Goal: Information Seeking & Learning: Find specific fact

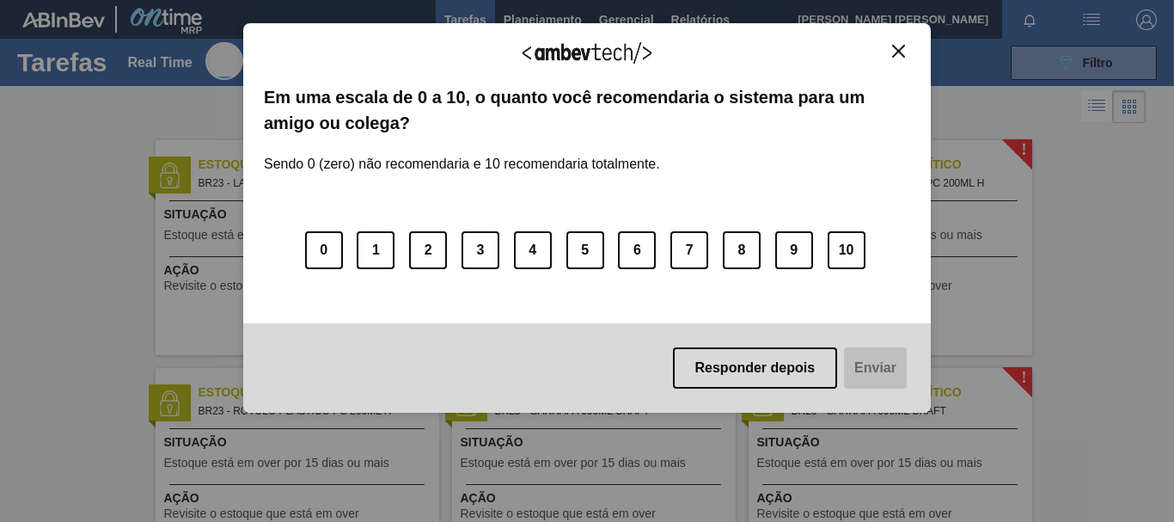
click at [906, 52] on button "Close" at bounding box center [898, 51] width 23 height 15
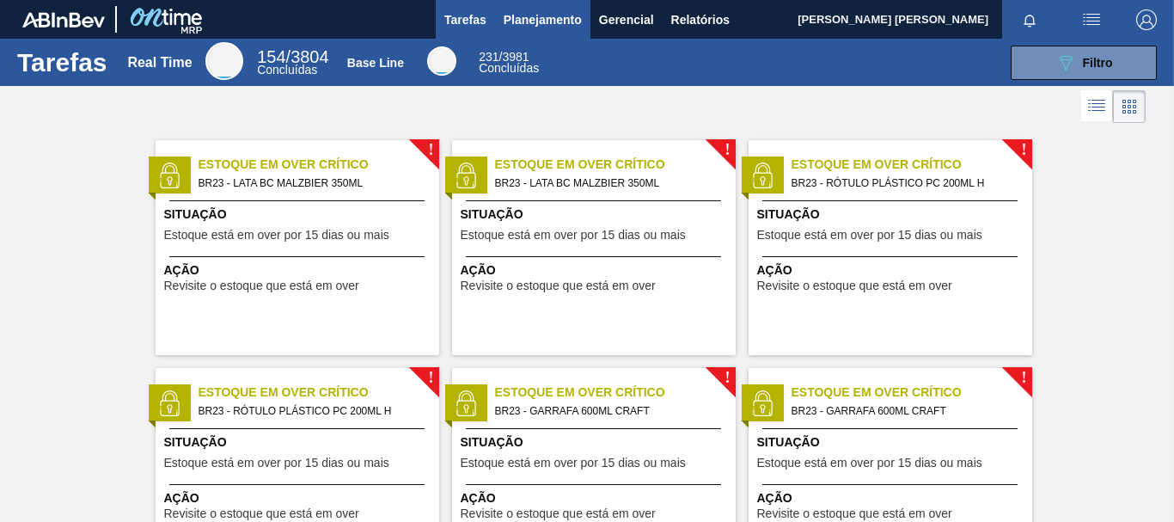
click at [561, 22] on span "Planejamento" at bounding box center [543, 19] width 78 height 21
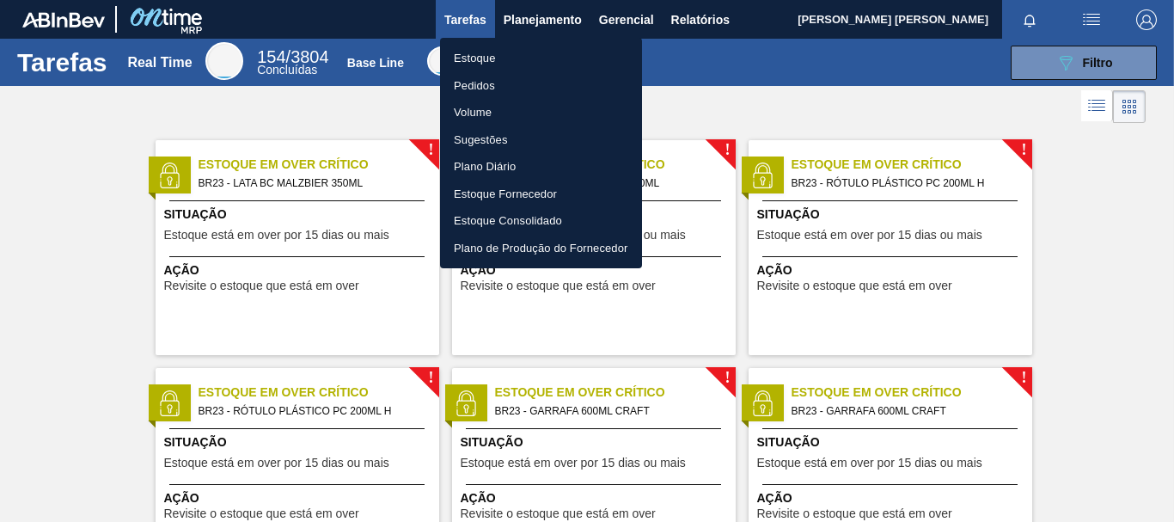
click at [474, 58] on li "Estoque" at bounding box center [541, 59] width 202 height 28
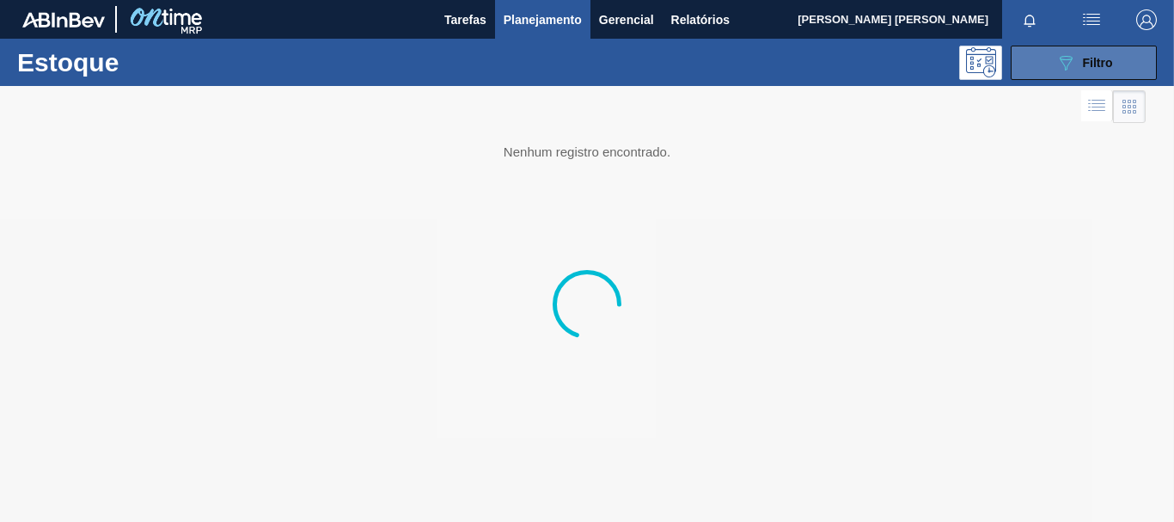
click at [1065, 73] on button "089F7B8B-B2A5-4AFE-B5C0-19BA573D28AC Filtro" at bounding box center [1084, 63] width 146 height 34
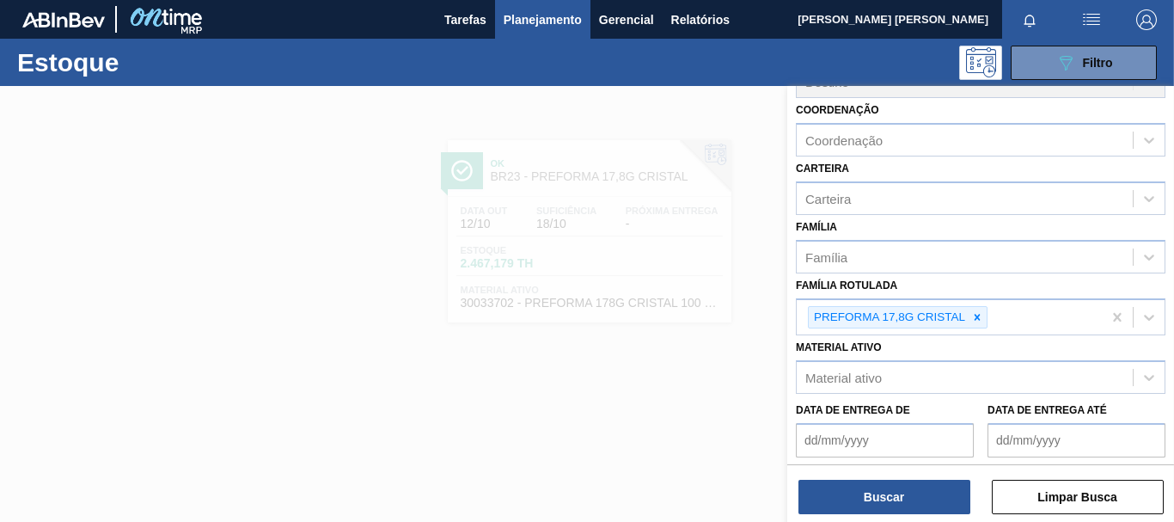
scroll to position [173, 0]
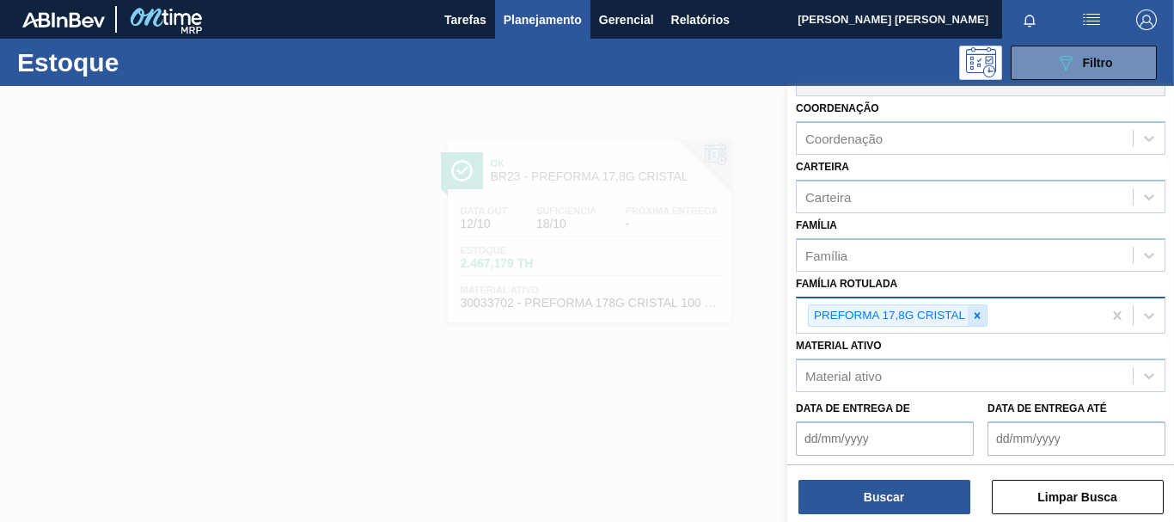
click at [980, 314] on icon at bounding box center [977, 315] width 12 height 12
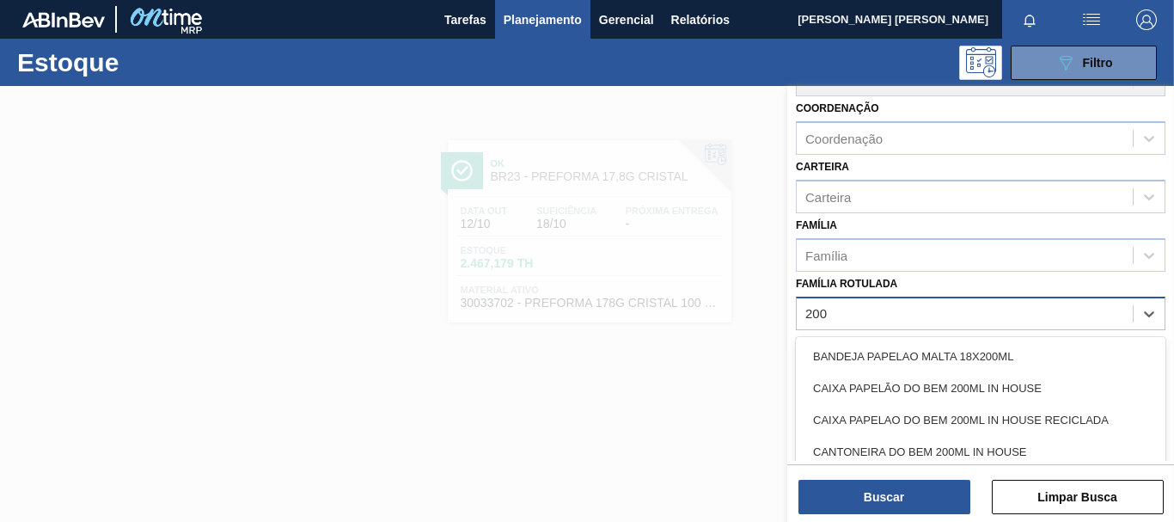
scroll to position [299, 0]
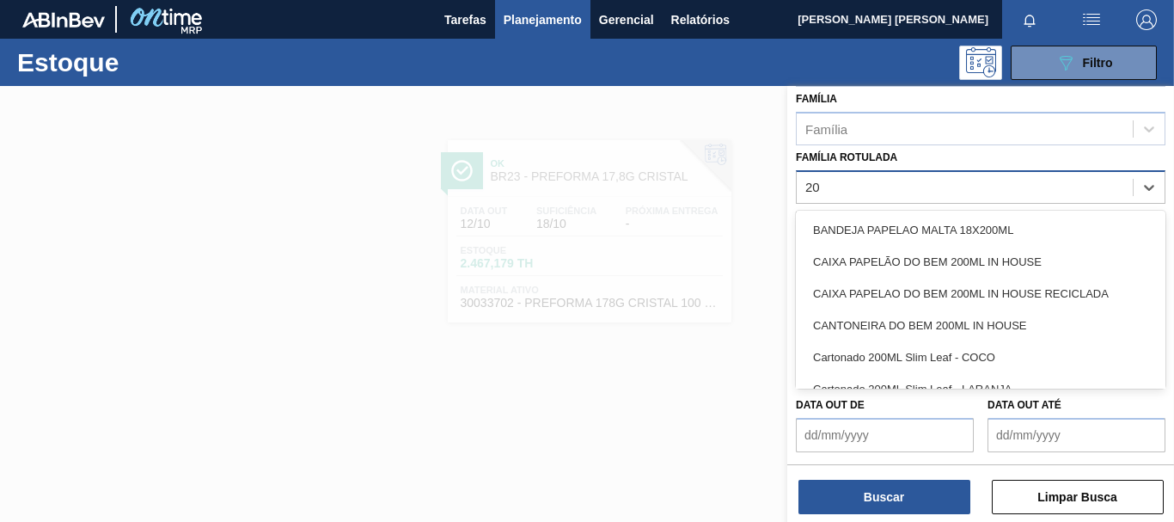
type Rotulada "2"
type Rotulada "g"
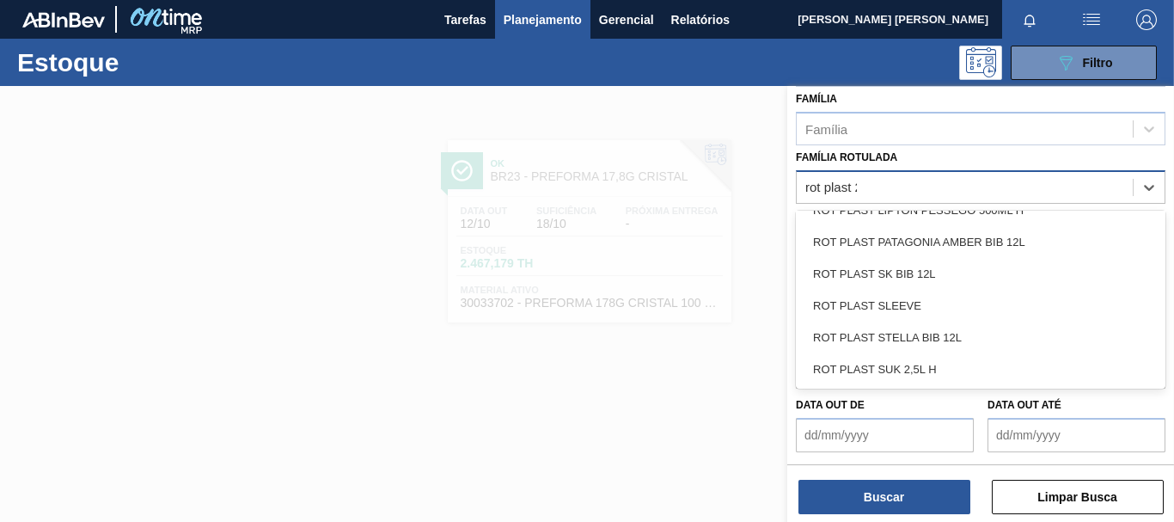
scroll to position [0, 0]
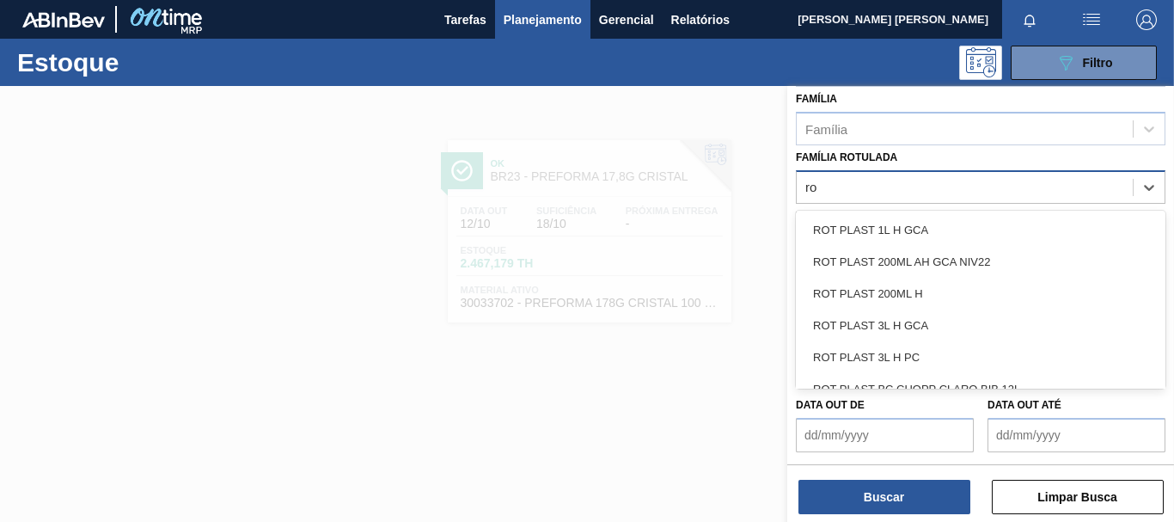
type Rotulada "r"
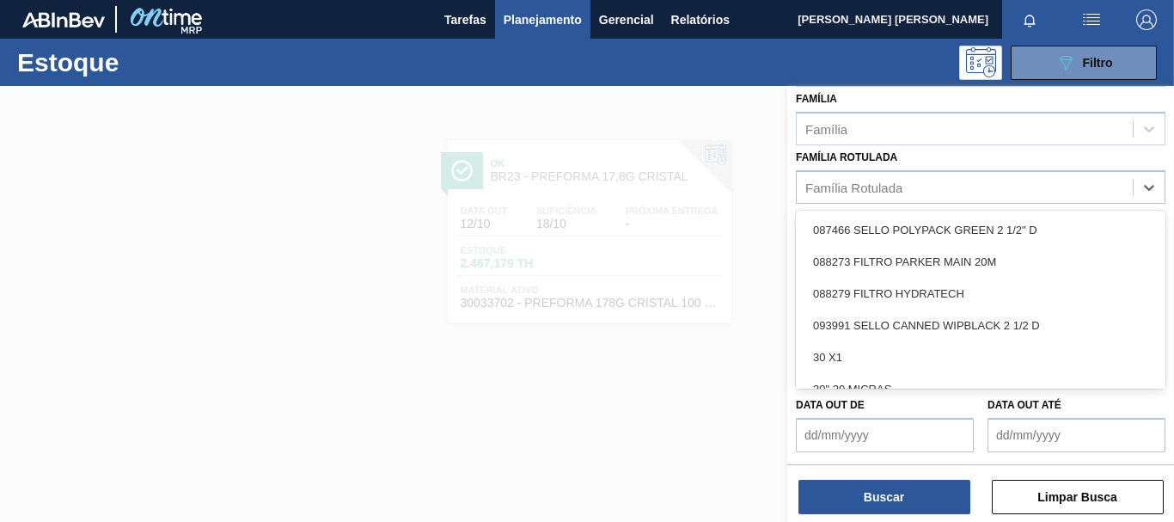
click at [884, 160] on label "Família Rotulada" at bounding box center [846, 157] width 101 height 12
click at [807, 180] on Rotulada "Família Rotulada" at bounding box center [806, 187] width 2 height 15
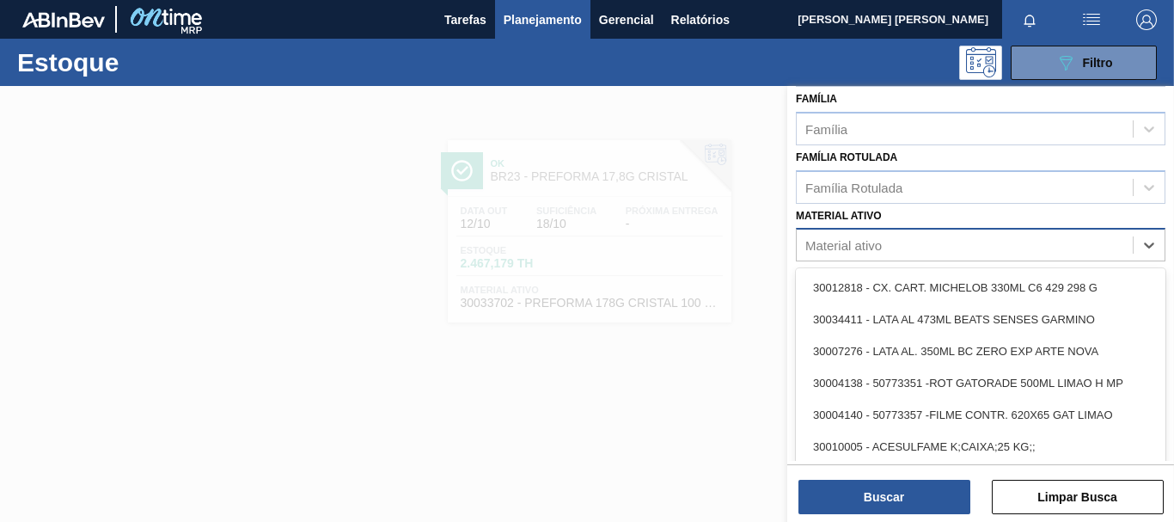
click at [864, 239] on div "Material ativo" at bounding box center [843, 245] width 76 height 15
click at [890, 225] on div "Material ativo option 30012818 - CX. CART. MICHELOB 330ML C6 429 298 G focused,…" at bounding box center [981, 233] width 370 height 58
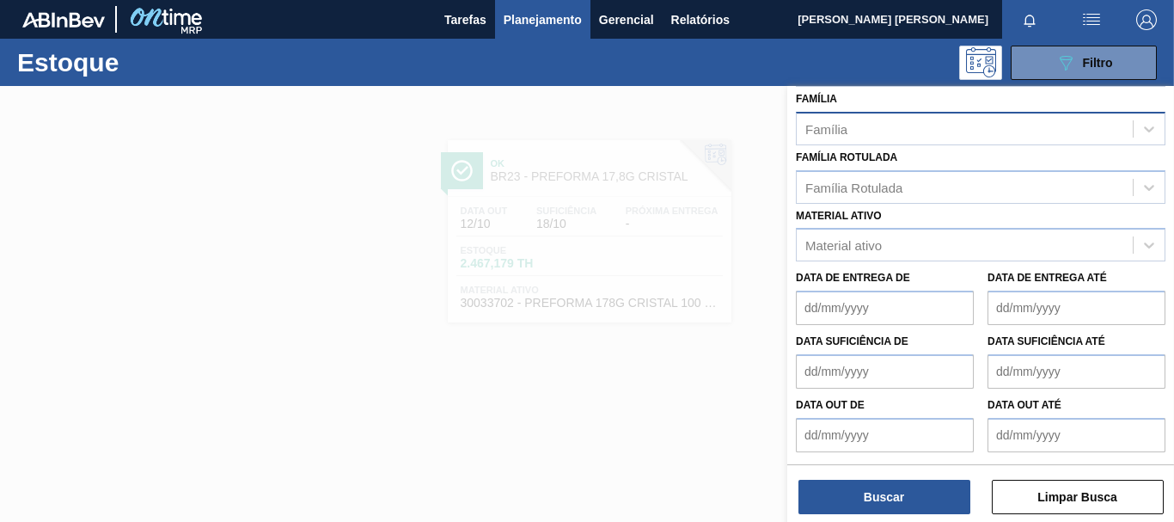
click at [860, 124] on div "Família" at bounding box center [965, 128] width 336 height 25
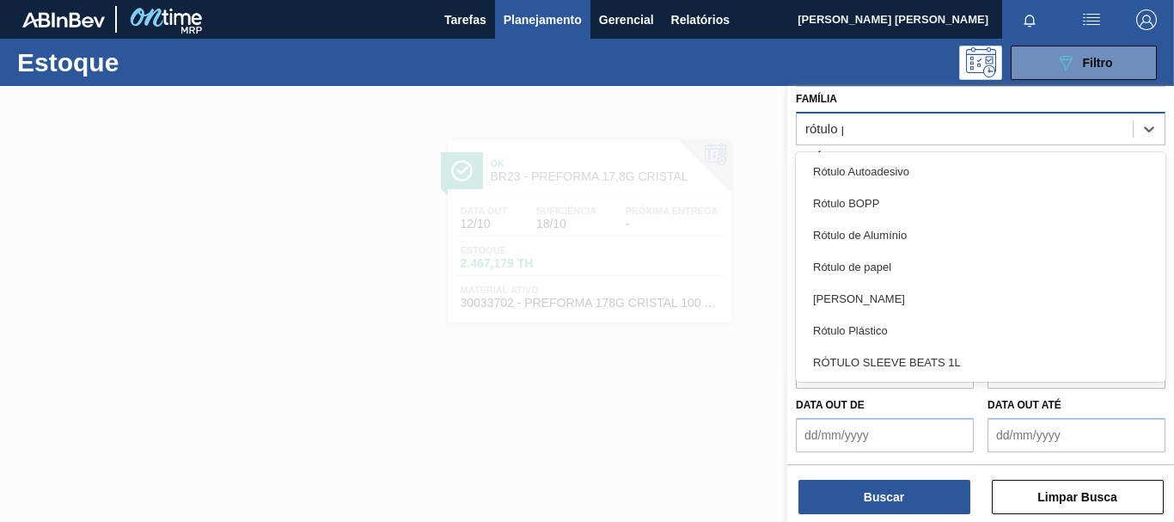
type input "rótulo pl"
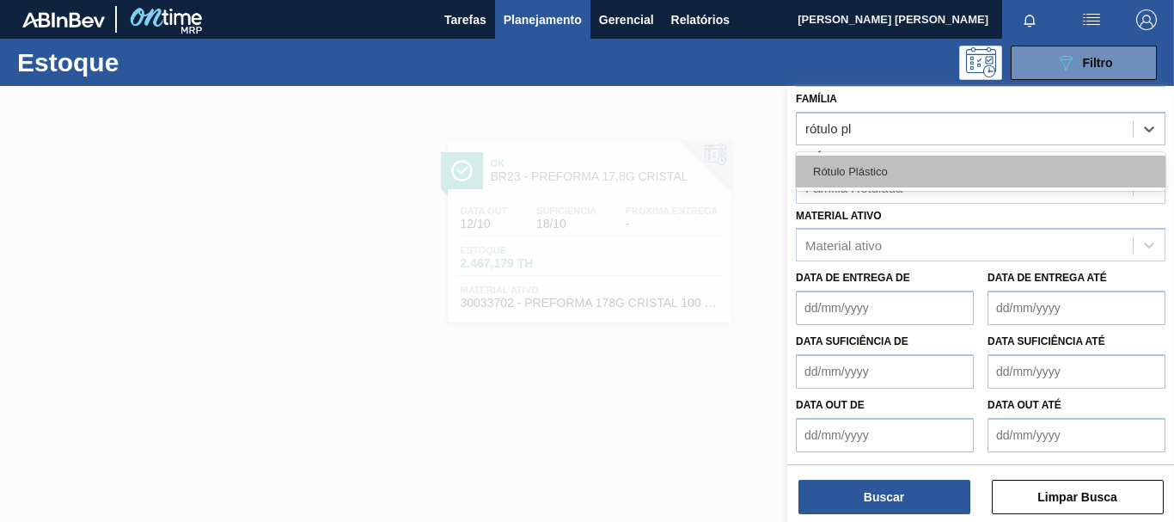
click at [860, 161] on div "Rótulo Plástico" at bounding box center [981, 172] width 370 height 32
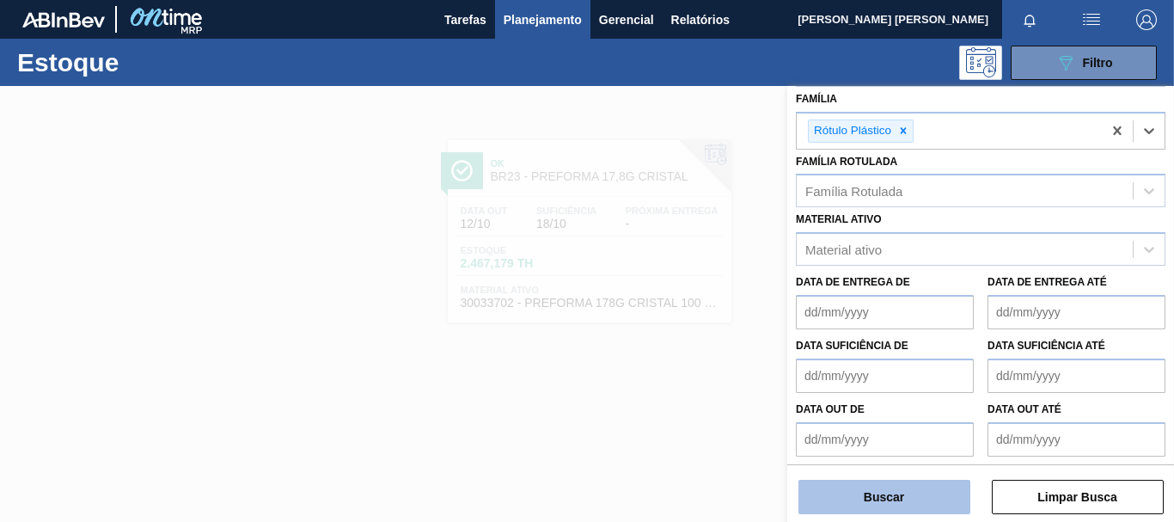
click at [867, 505] on button "Buscar" at bounding box center [884, 497] width 172 height 34
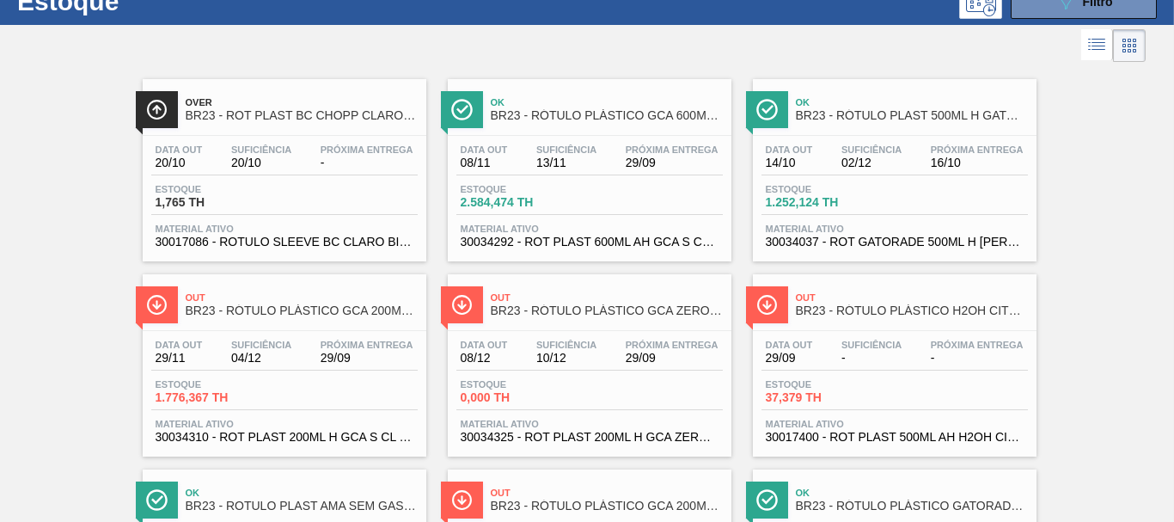
scroll to position [71, 0]
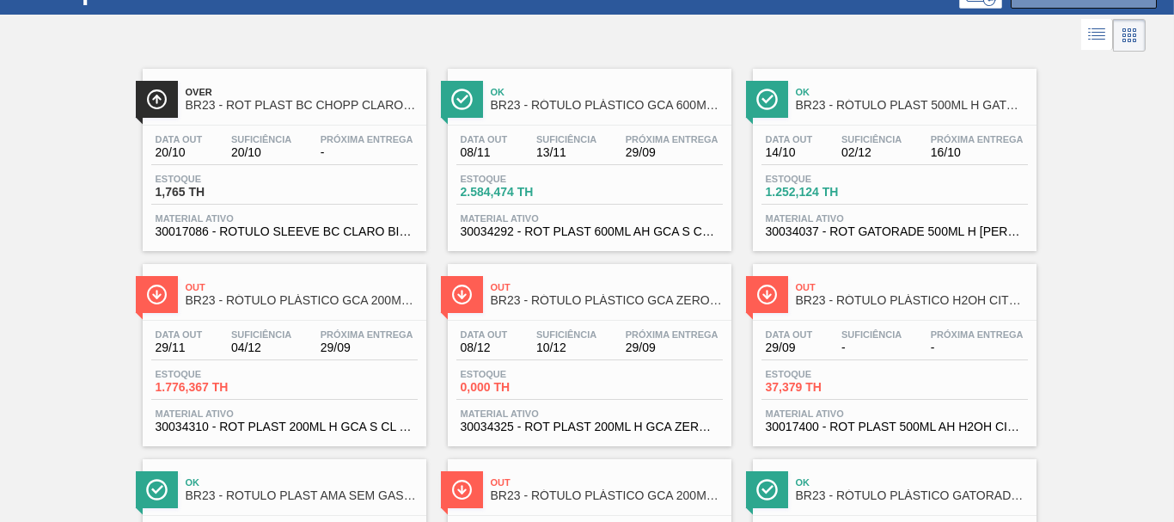
click at [384, 306] on span "BR23 - RÓTULO PLÁSTICO GCA 200ML H" at bounding box center [302, 300] width 232 height 13
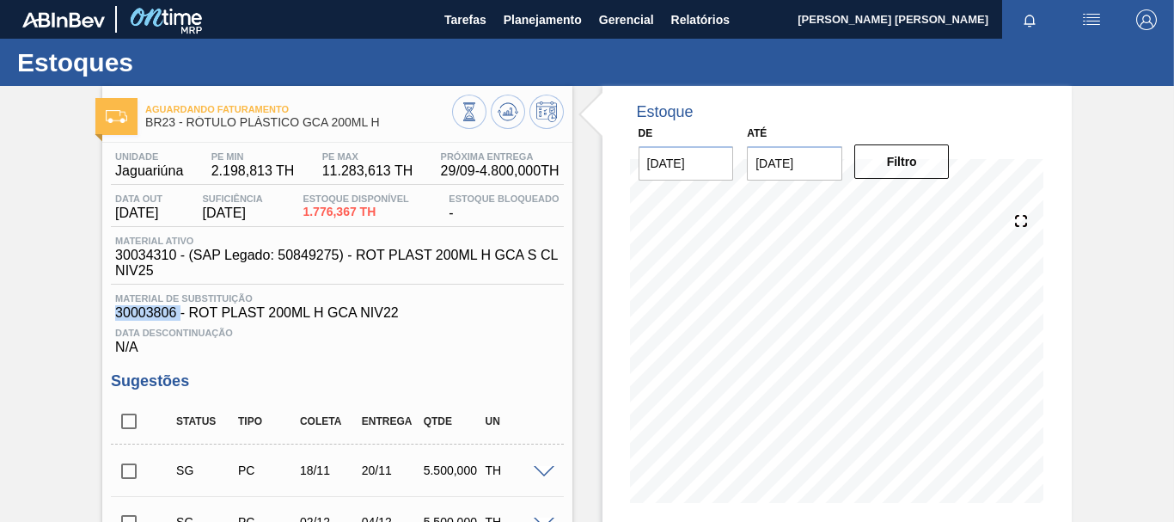
drag, startPoint x: 179, startPoint y: 309, endPoint x: 115, endPoint y: 315, distance: 63.9
click at [115, 315] on span "30003806 - ROT PLAST 200ML H GCA NIV22" at bounding box center [336, 312] width 443 height 15
copy span "30003806"
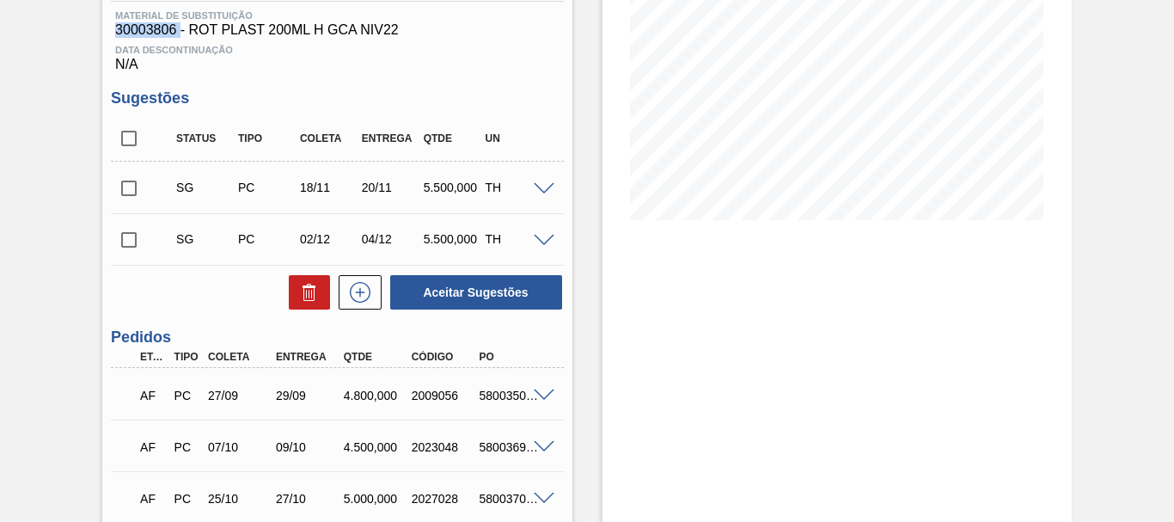
scroll to position [284, 0]
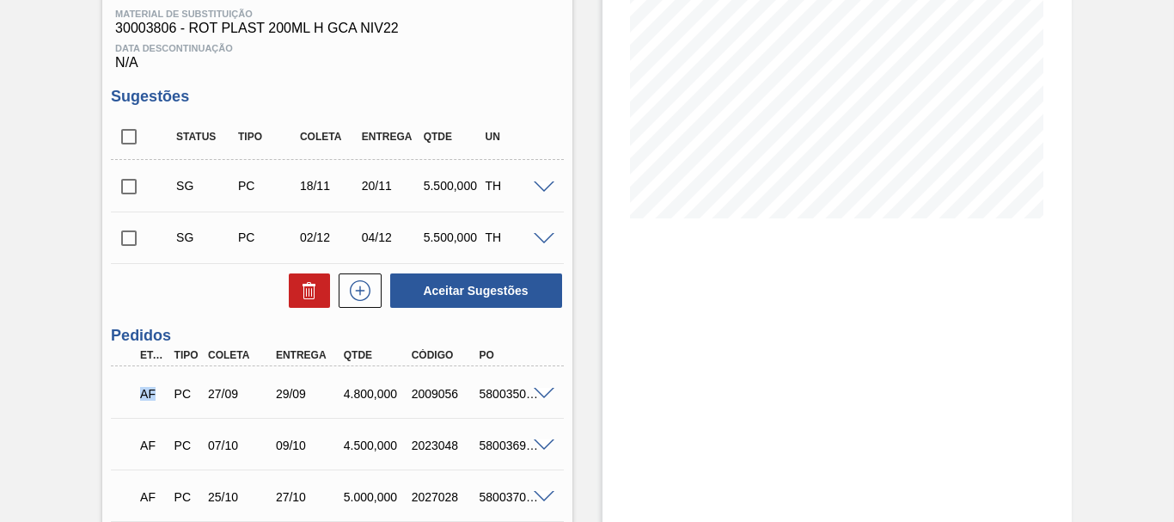
drag, startPoint x: 155, startPoint y: 389, endPoint x: 127, endPoint y: 394, distance: 27.8
click at [127, 394] on div "AF PC 27/09 29/09 4.800,000 2009056 5800350263" at bounding box center [337, 391] width 452 height 43
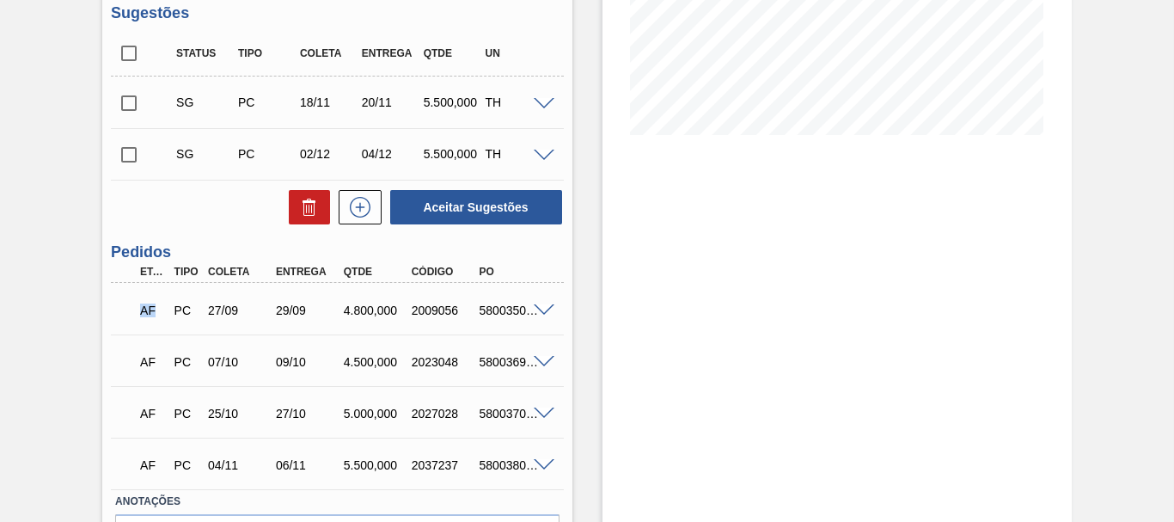
scroll to position [384, 0]
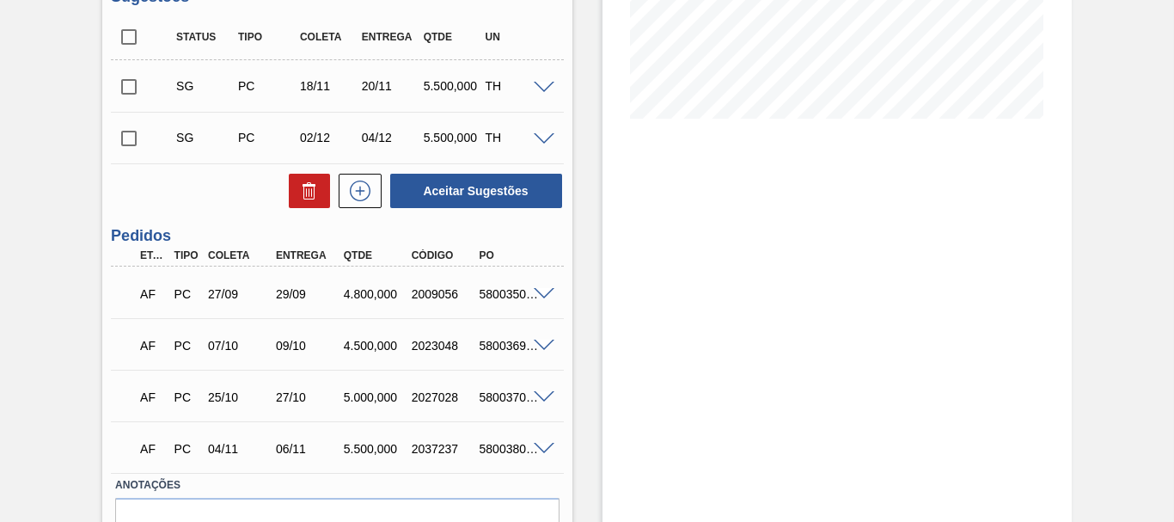
click at [547, 292] on span at bounding box center [544, 294] width 21 height 13
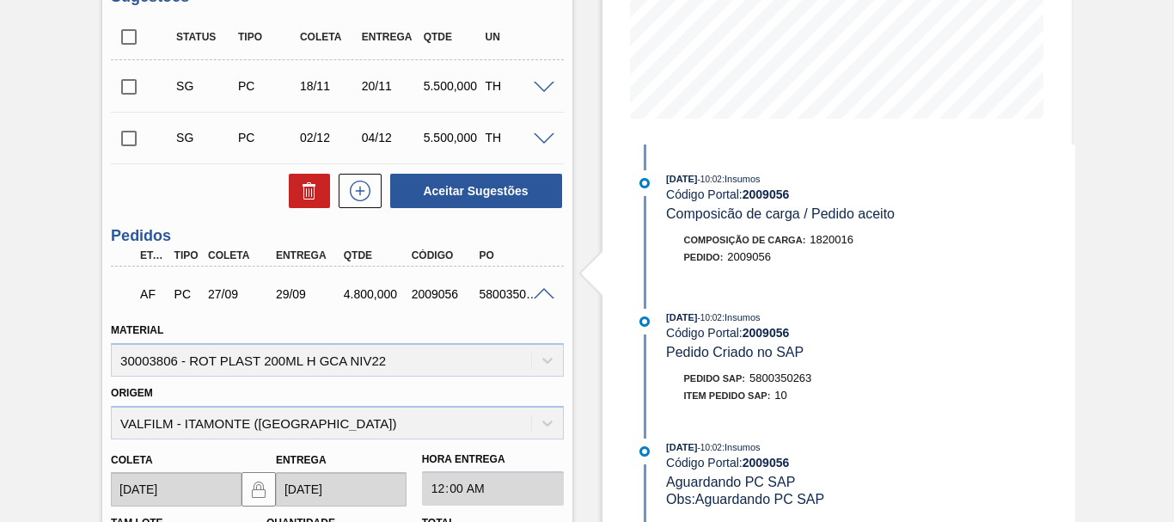
scroll to position [0, 0]
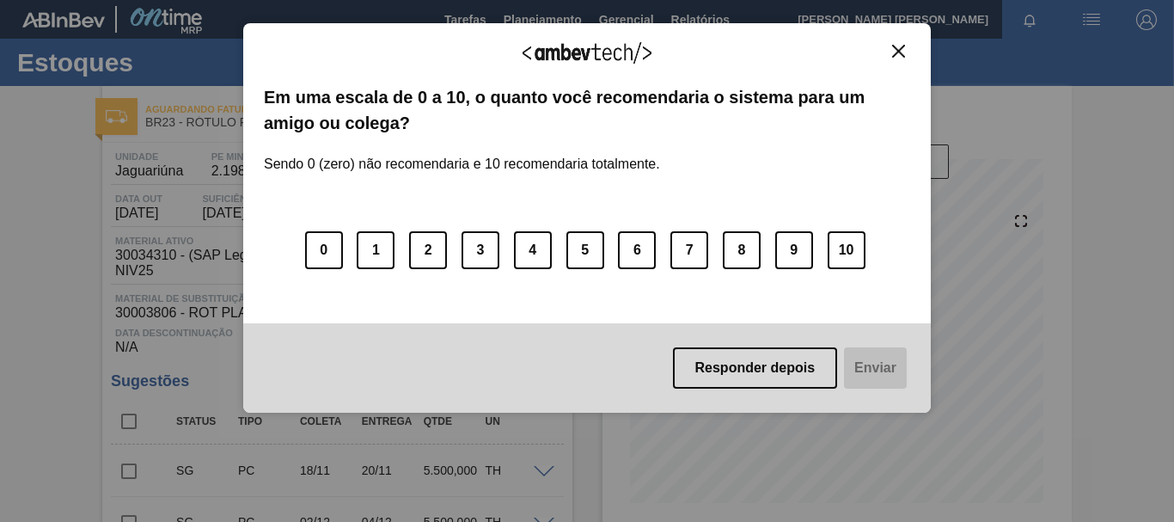
click at [892, 61] on div "Agradecemos seu feedback!" at bounding box center [587, 64] width 646 height 40
click at [893, 54] on img "Close" at bounding box center [898, 51] width 13 height 13
click at [896, 47] on img "Close" at bounding box center [898, 51] width 13 height 13
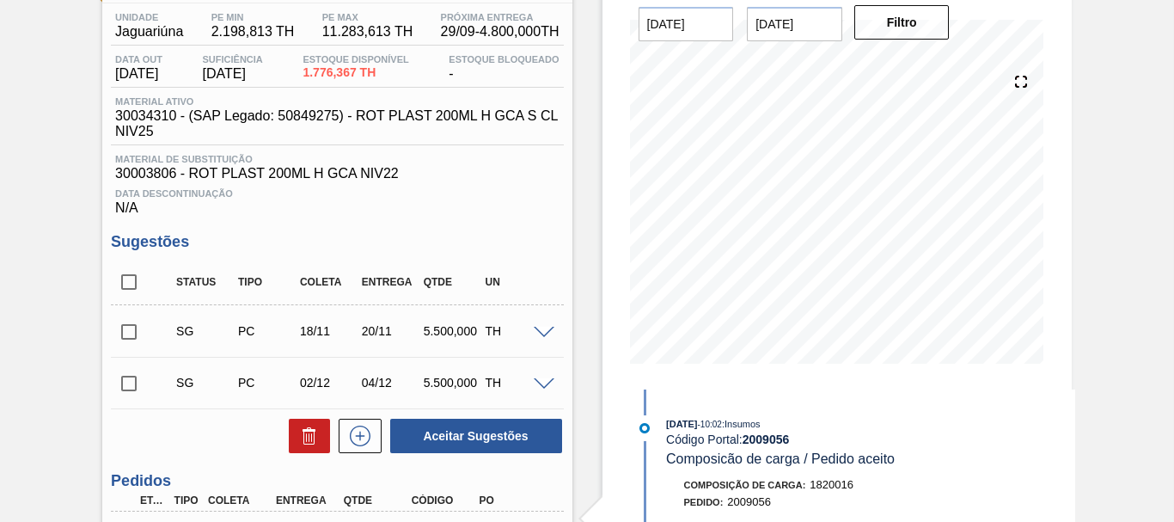
scroll to position [144, 0]
